Goal: Task Accomplishment & Management: Manage account settings

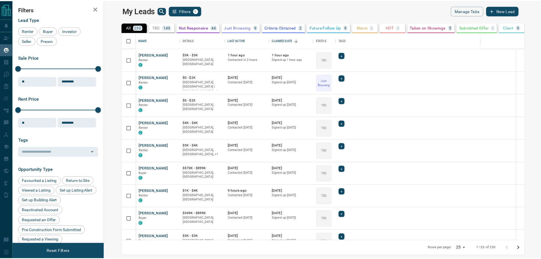
scroll to position [204, 434]
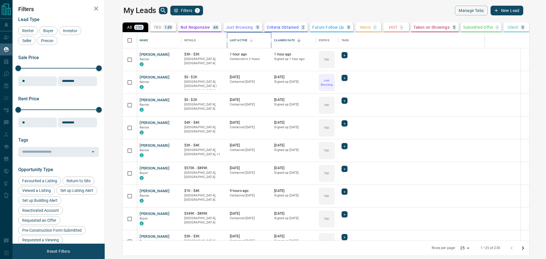
click at [230, 39] on div "Last Active" at bounding box center [239, 40] width 18 height 16
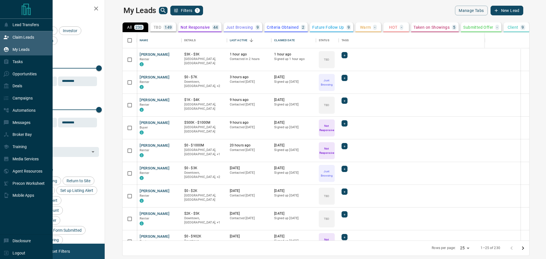
click at [9, 35] on div "Claim Leads" at bounding box center [18, 37] width 31 height 9
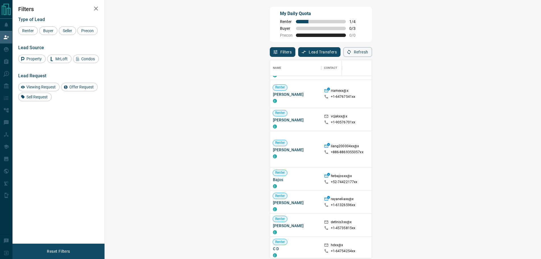
scroll to position [171, 0]
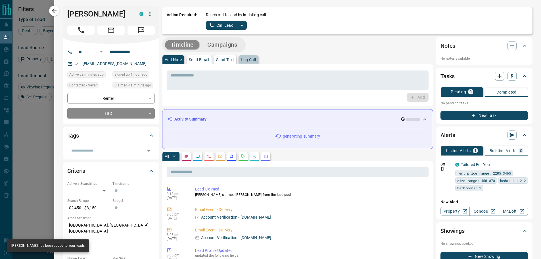
click at [251, 62] on button "Log Call" at bounding box center [249, 59] width 20 height 9
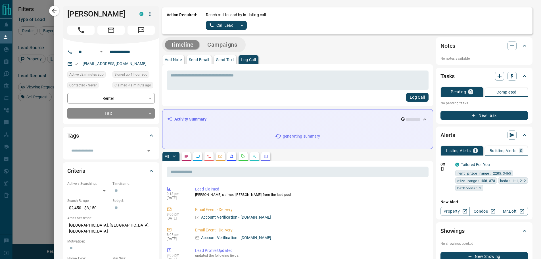
click at [250, 69] on div "* ​" at bounding box center [298, 79] width 262 height 21
click at [265, 84] on textarea at bounding box center [298, 80] width 254 height 14
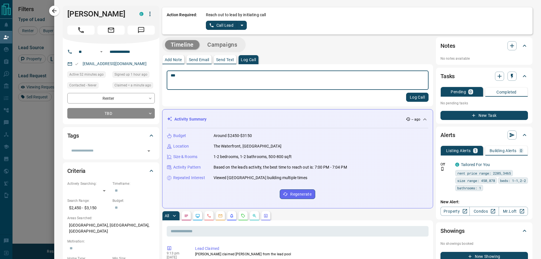
type textarea "***"
click at [418, 96] on button "Log Call" at bounding box center [417, 97] width 22 height 9
